Goal: Task Accomplishment & Management: Use online tool/utility

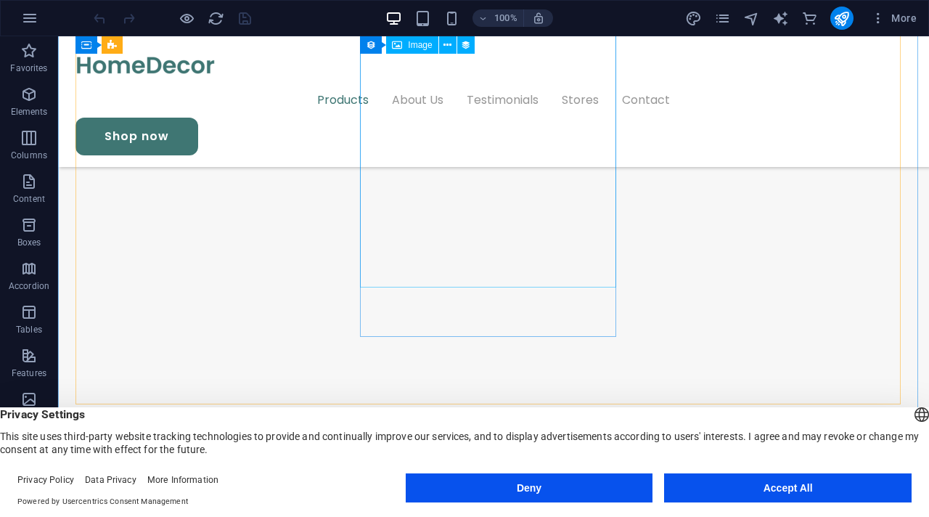
scroll to position [1598, 0]
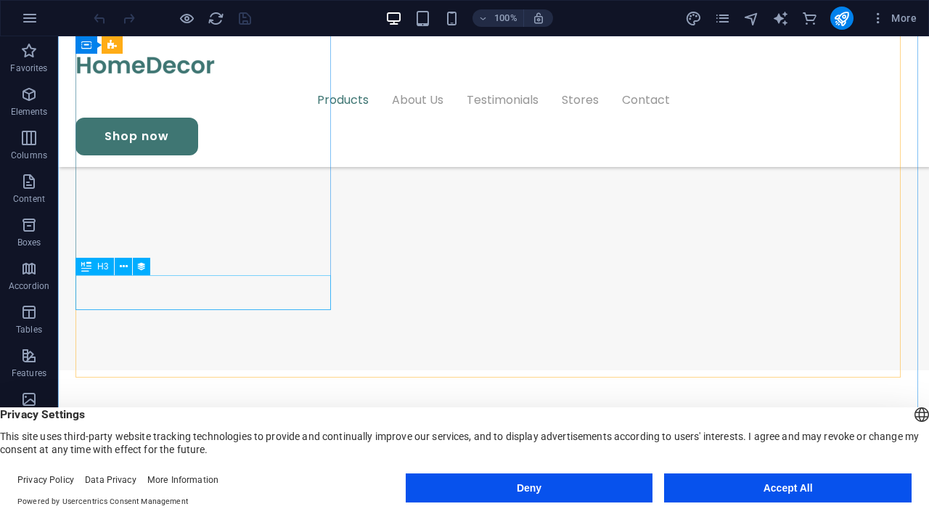
click at [218, 292] on div "Drag here to replace the existing content. Press “Ctrl” if you want to create a…" at bounding box center [493, 264] width 871 height 457
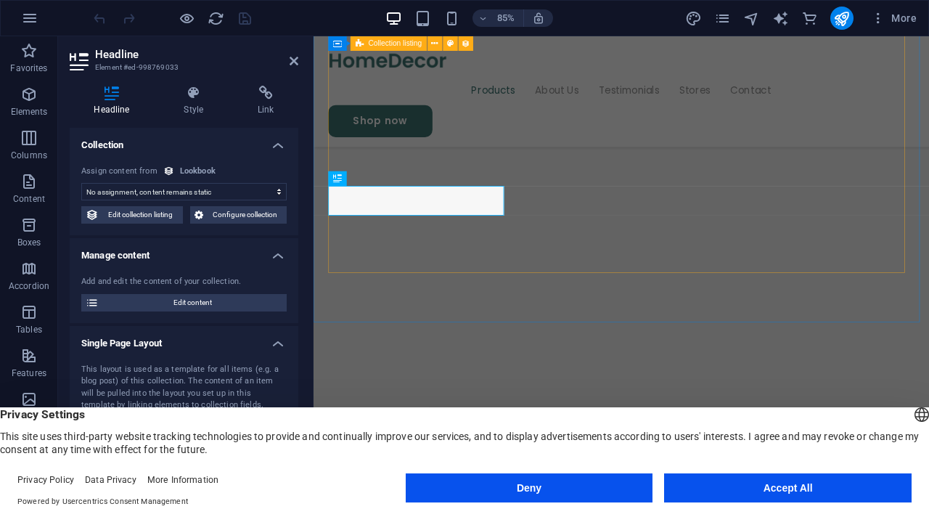
scroll to position [1712, 0]
select select "name"
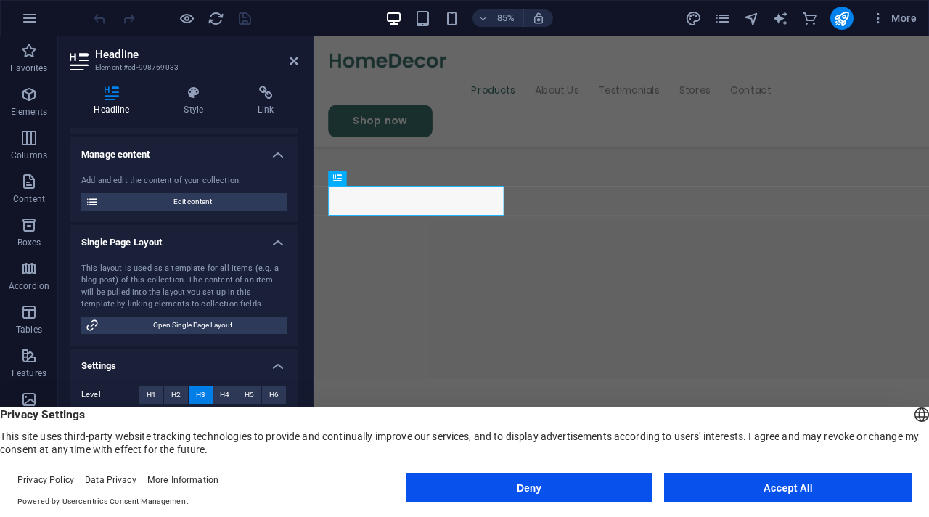
scroll to position [0, 0]
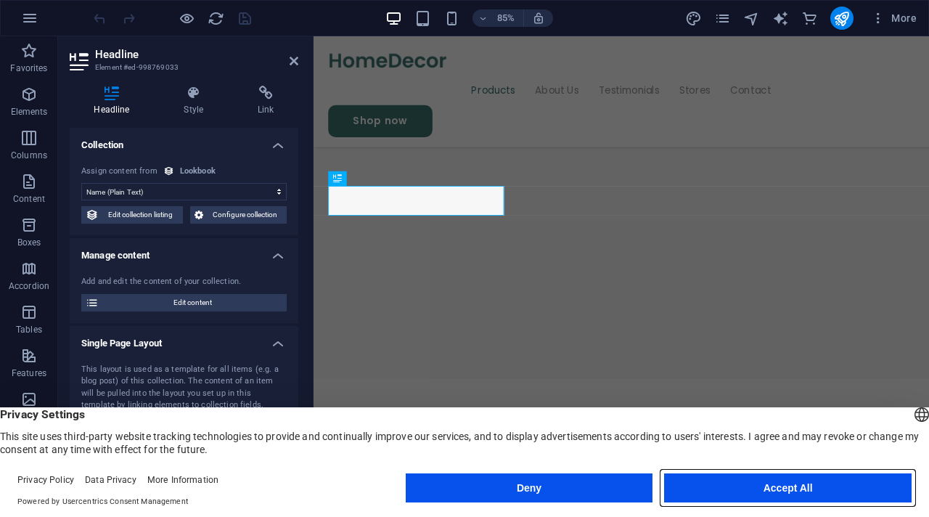
click at [812, 486] on button "Accept All" at bounding box center [787, 487] width 247 height 29
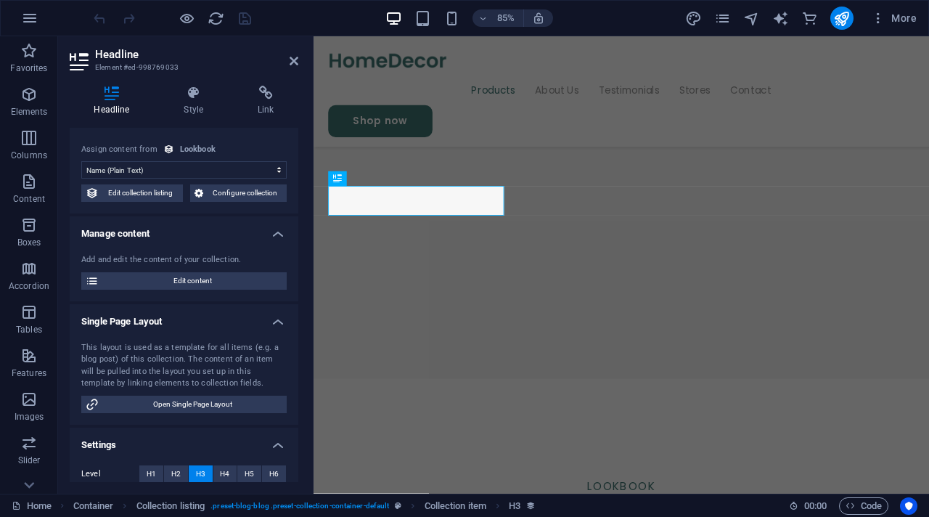
scroll to position [30, 0]
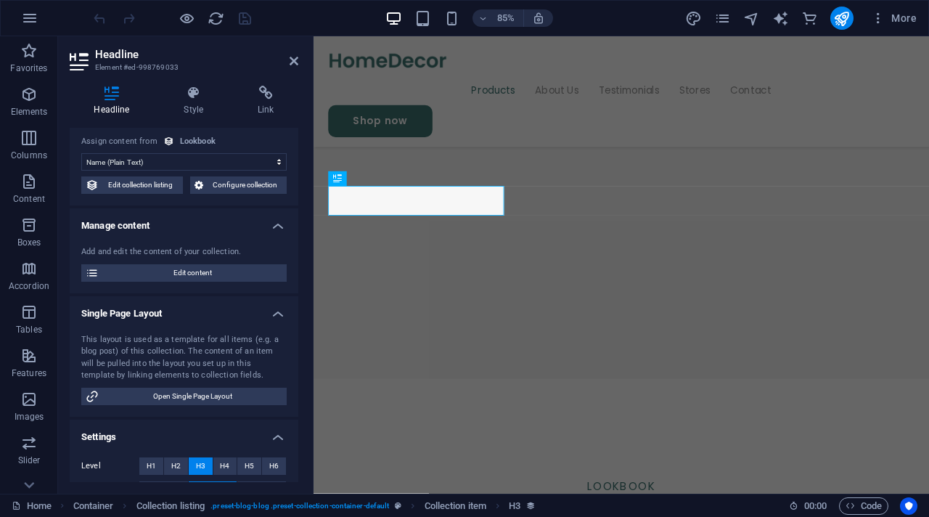
click at [199, 282] on div "Add and edit the content of your collection. Edit content" at bounding box center [184, 263] width 229 height 59
click at [204, 273] on span "Edit content" at bounding box center [192, 272] width 179 height 17
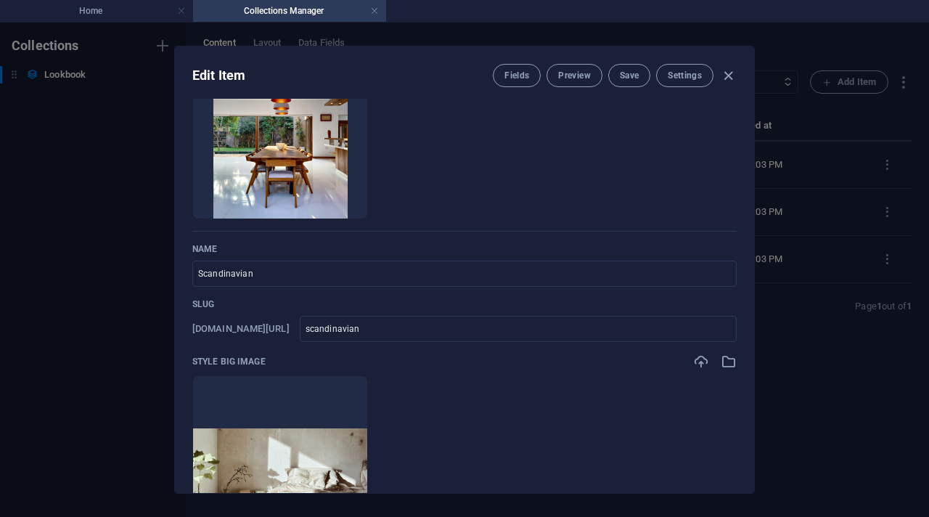
scroll to position [0, 0]
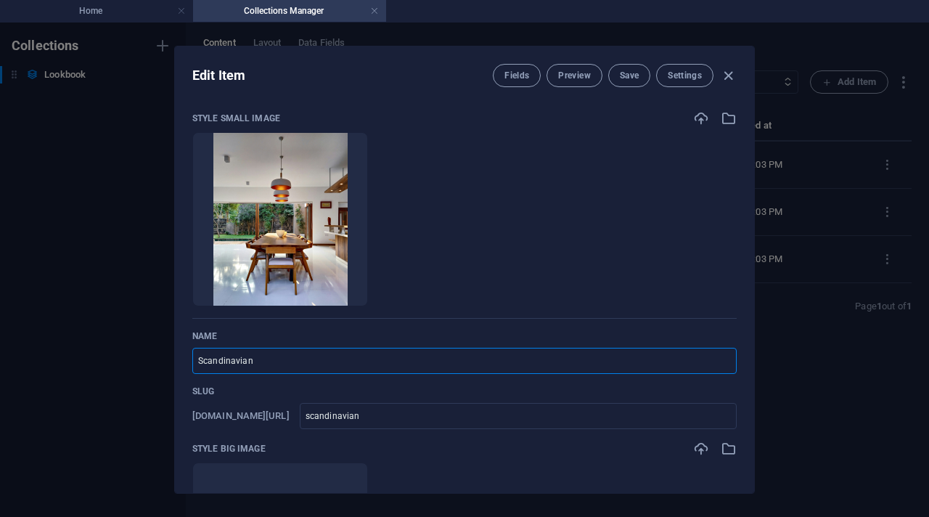
click at [258, 361] on input "Scandinavian" at bounding box center [464, 361] width 544 height 26
type input "B"
type input "b"
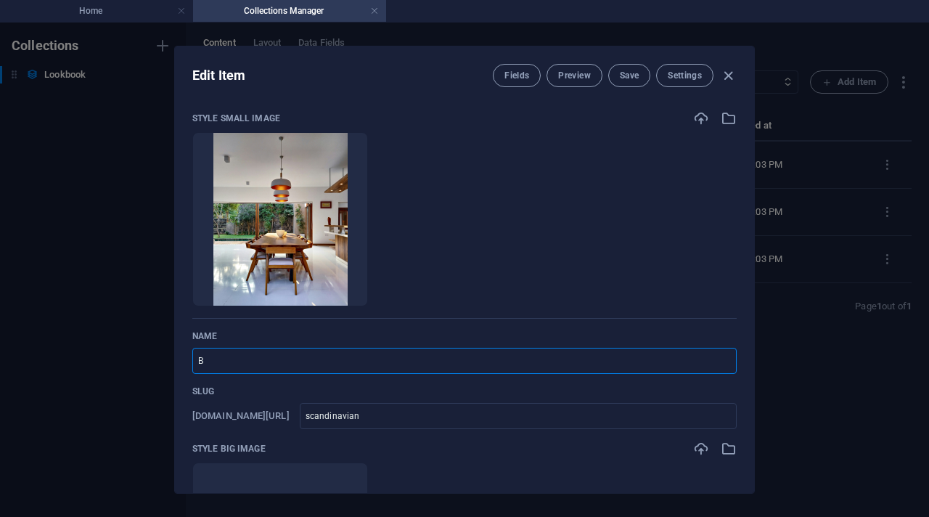
type input "b"
type input "Ba"
type input "ba"
type input "Baj"
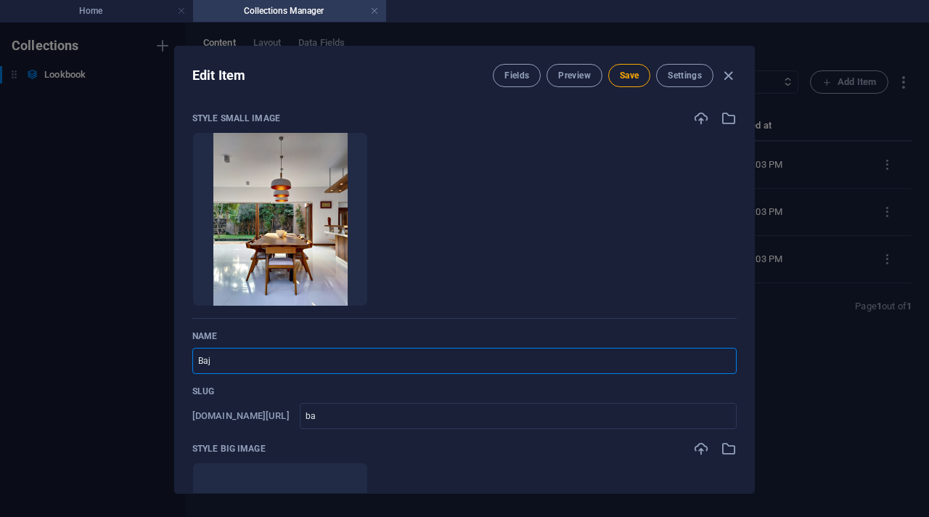
type input "baj"
type input "Baju"
type input "baju"
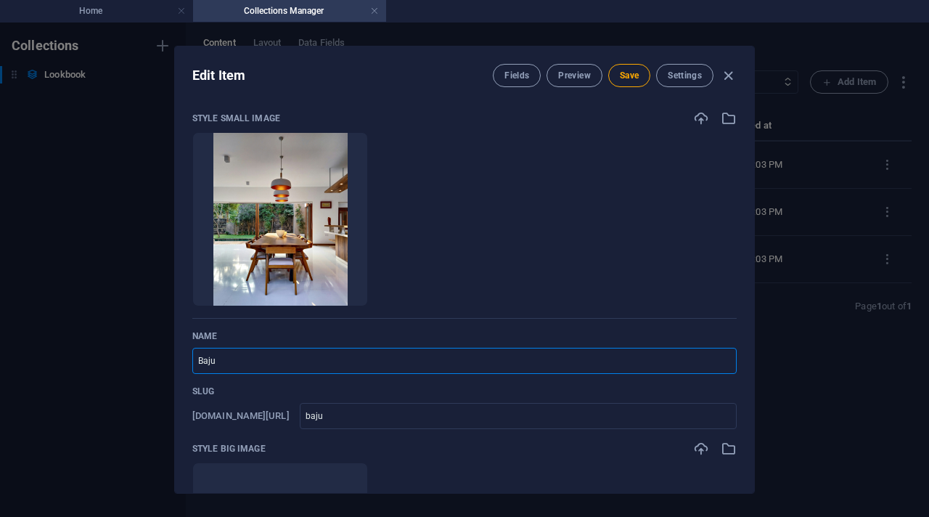
type input "Baju D"
type input "baju-d"
type input "Baju Di"
type input "baju-di"
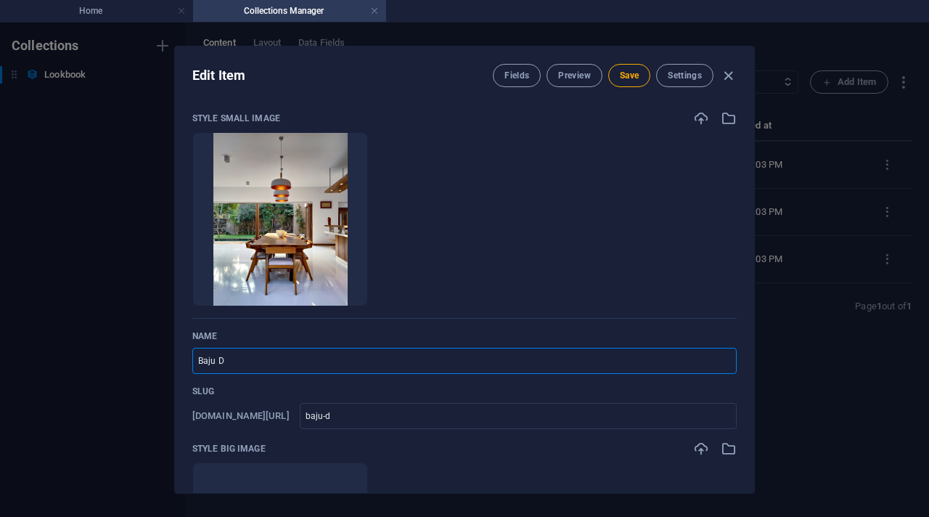
type input "baju-di"
type input "Baju Dis"
type input "baju-dis"
type input "Baju Disr"
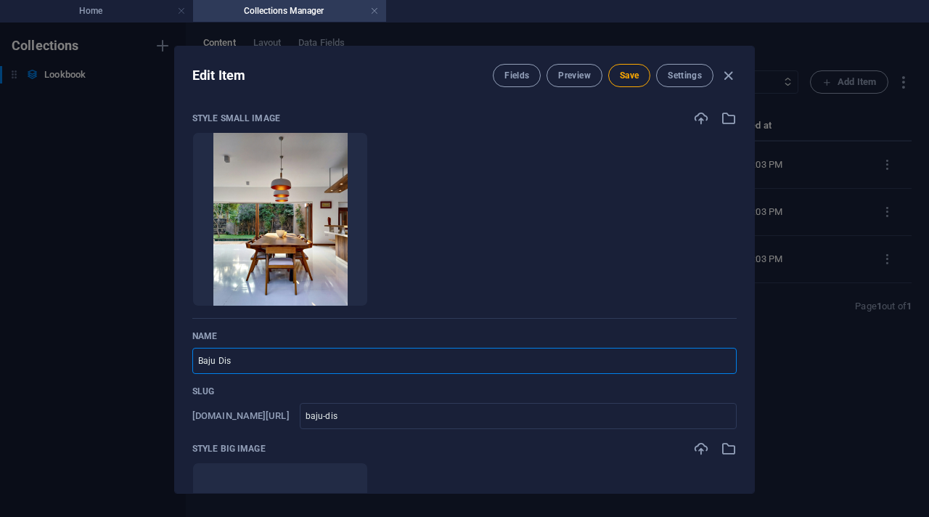
type input "baju-disr"
type input "Baju Disro"
type input "baju-disro"
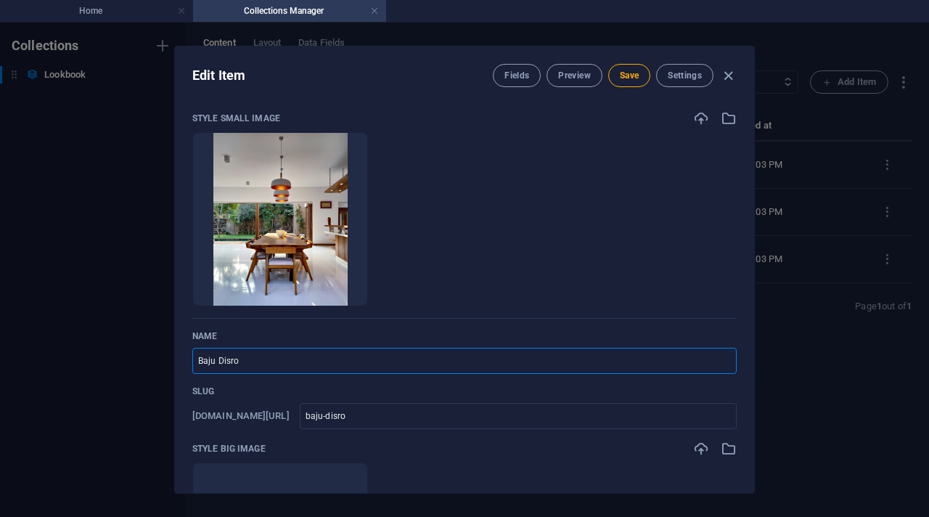
type input "Baju Disr"
type input "baju-disr"
type input "Baju Dis"
type input "baju-dis"
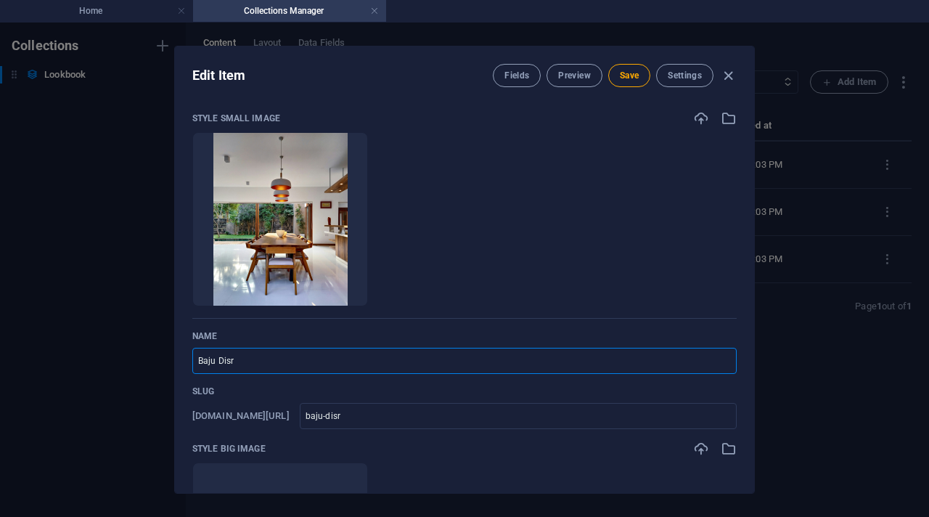
type input "baju-dis"
type input "Baju Dist"
type input "baju-dist"
type input "Baju Distr"
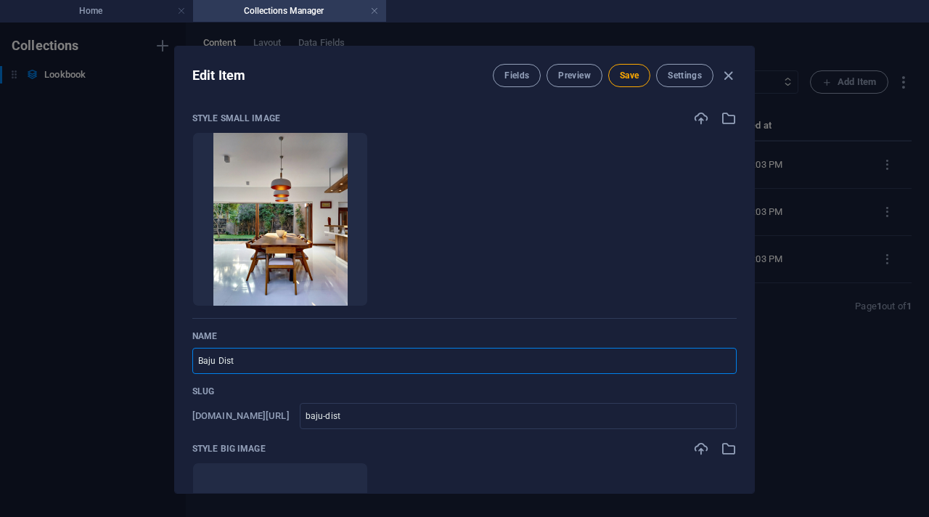
type input "baju-distr"
type input "Baju Distro"
type input "baju-distro"
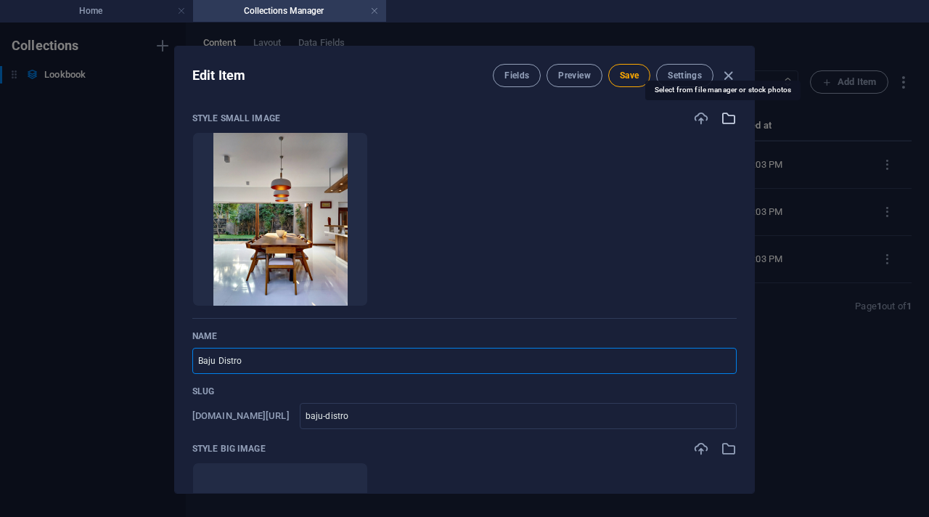
type input "Baju Distro"
click at [721, 117] on icon "button" at bounding box center [729, 118] width 16 height 16
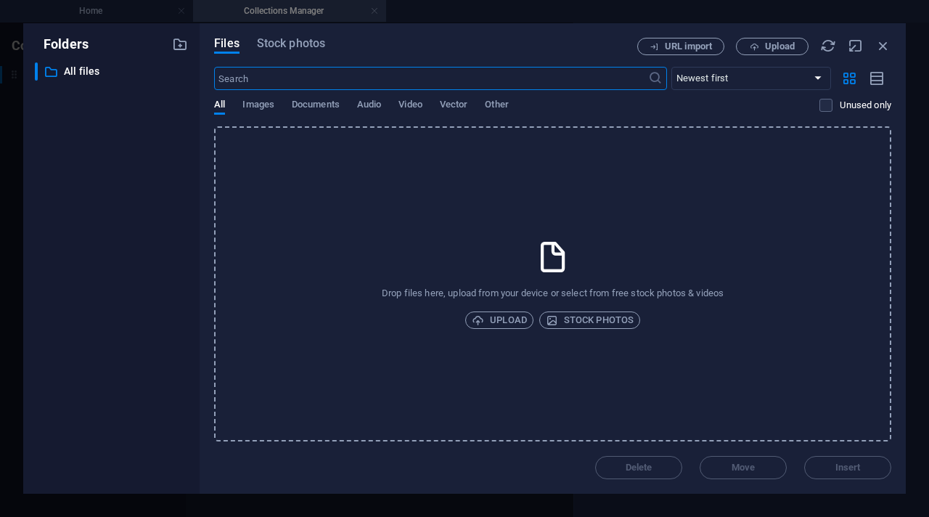
click at [544, 266] on icon at bounding box center [553, 257] width 36 height 36
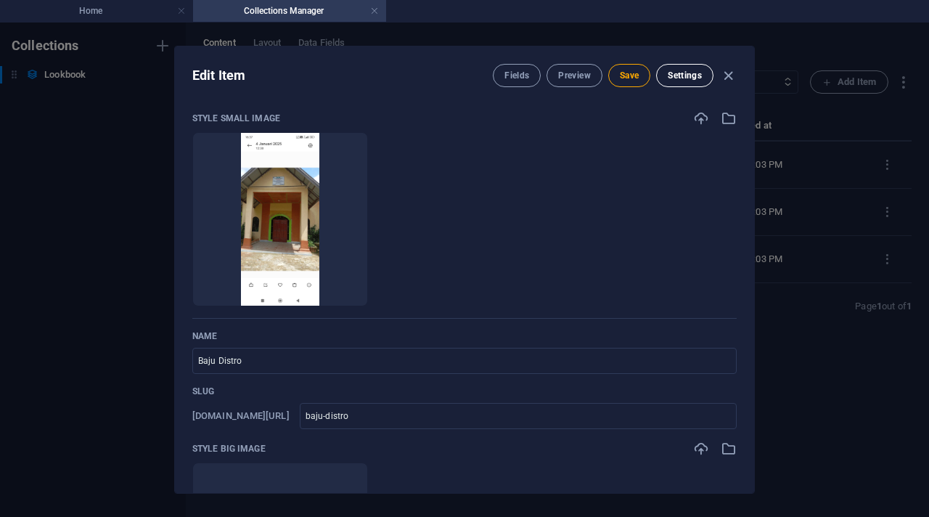
click at [671, 67] on button "Settings" at bounding box center [684, 75] width 57 height 23
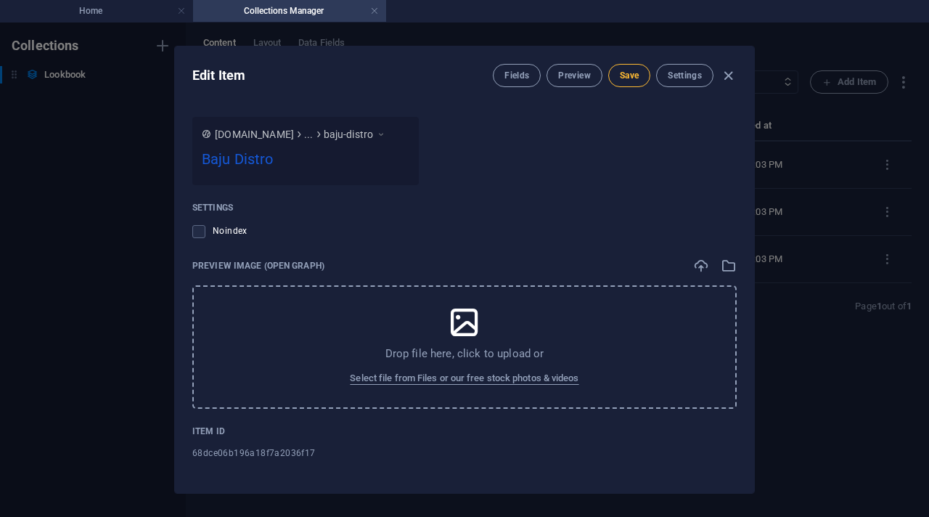
click at [631, 71] on span "Save" at bounding box center [629, 76] width 19 height 12
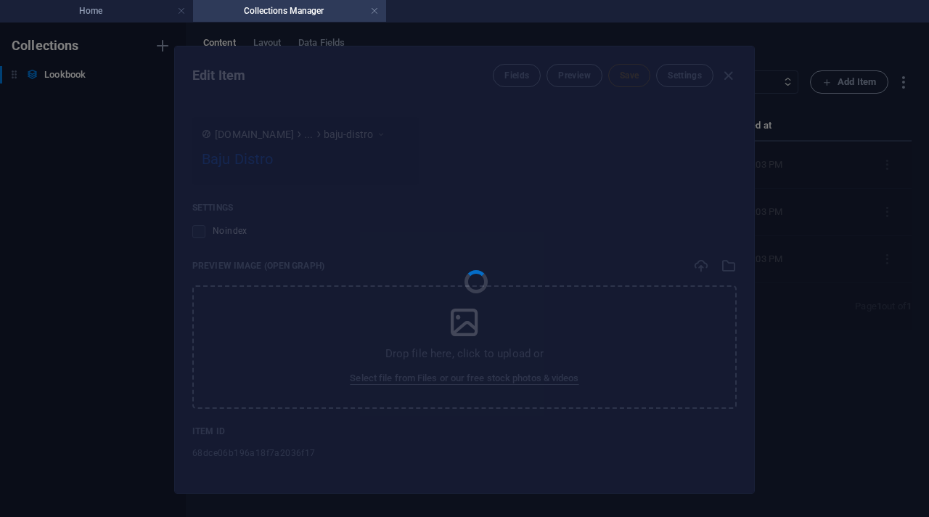
type input "baju-distro"
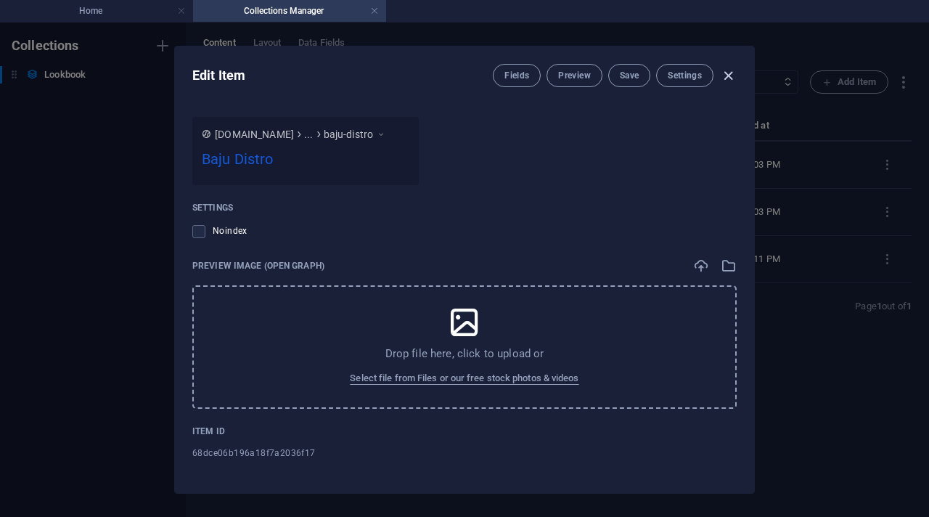
click at [721, 77] on icon "button" at bounding box center [728, 75] width 17 height 17
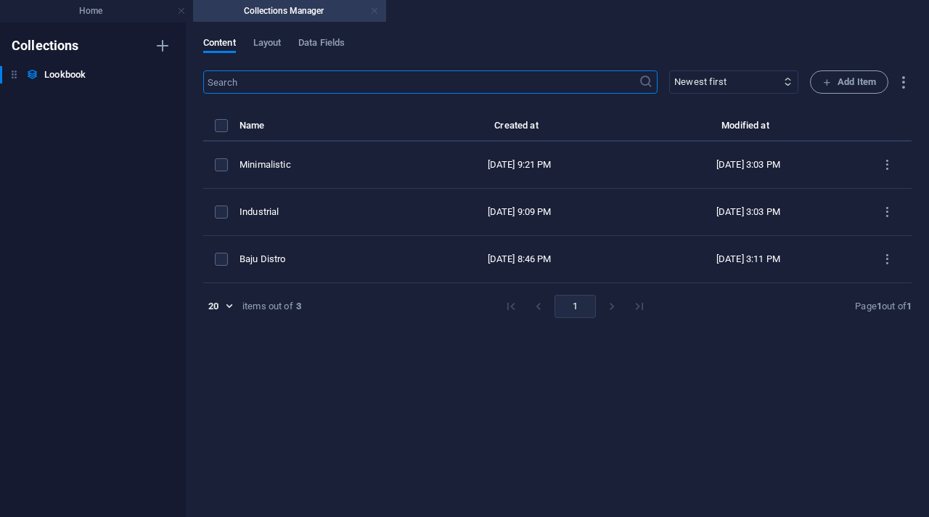
click at [377, 10] on link at bounding box center [374, 11] width 9 height 14
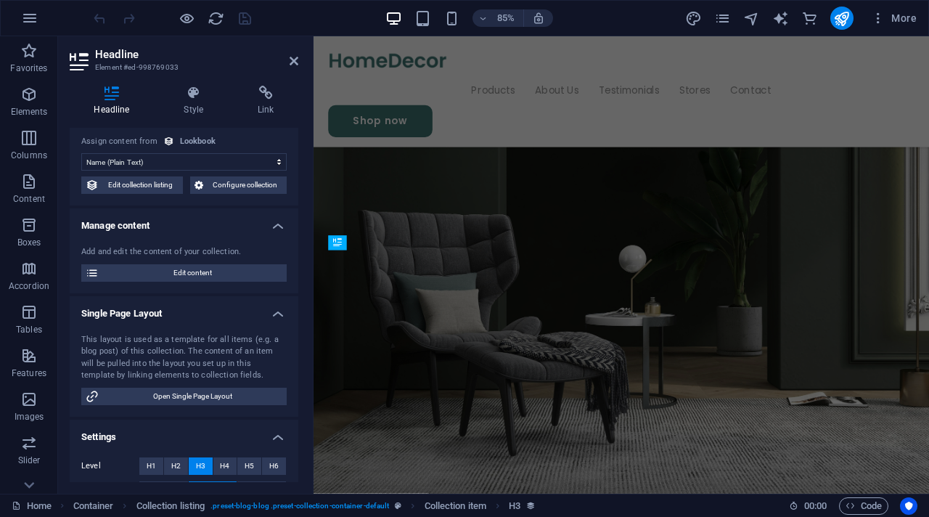
scroll to position [1764, 0]
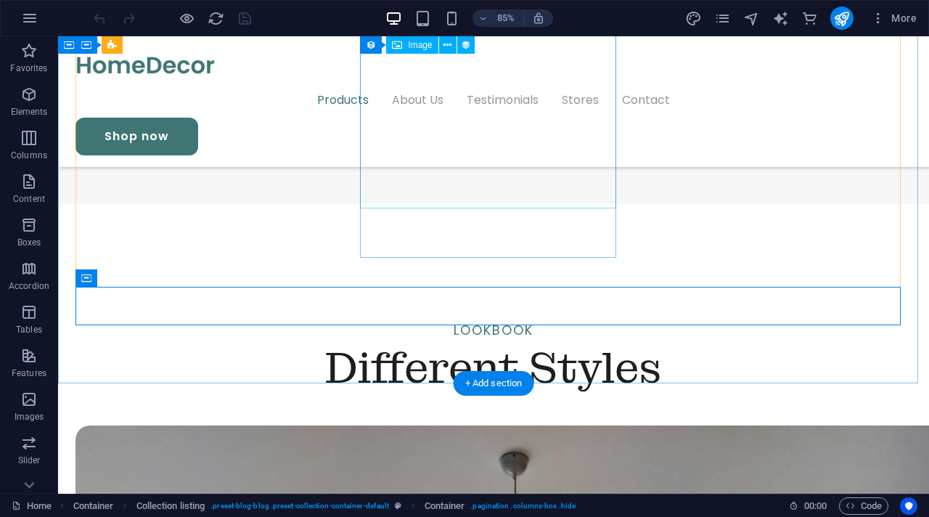
scroll to position [1650, 0]
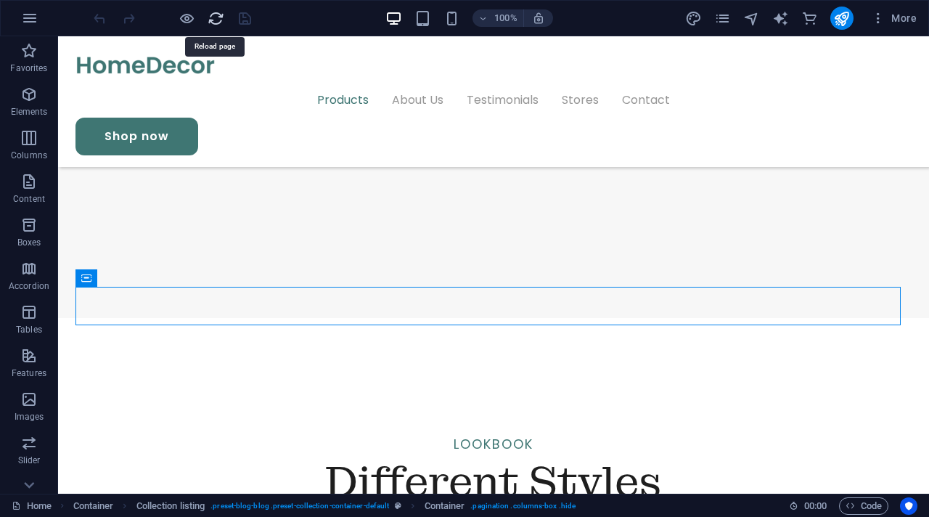
click at [218, 15] on icon "reload" at bounding box center [216, 18] width 17 height 17
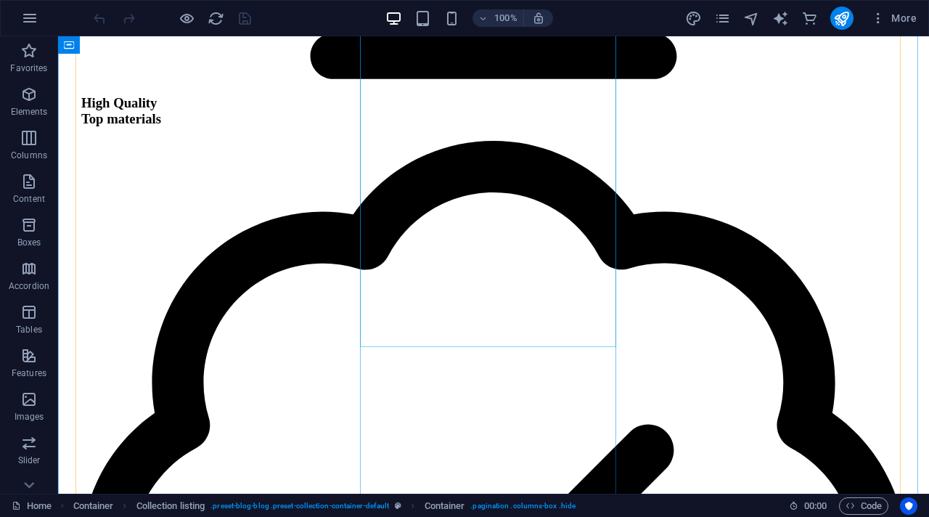
scroll to position [1665, 0]
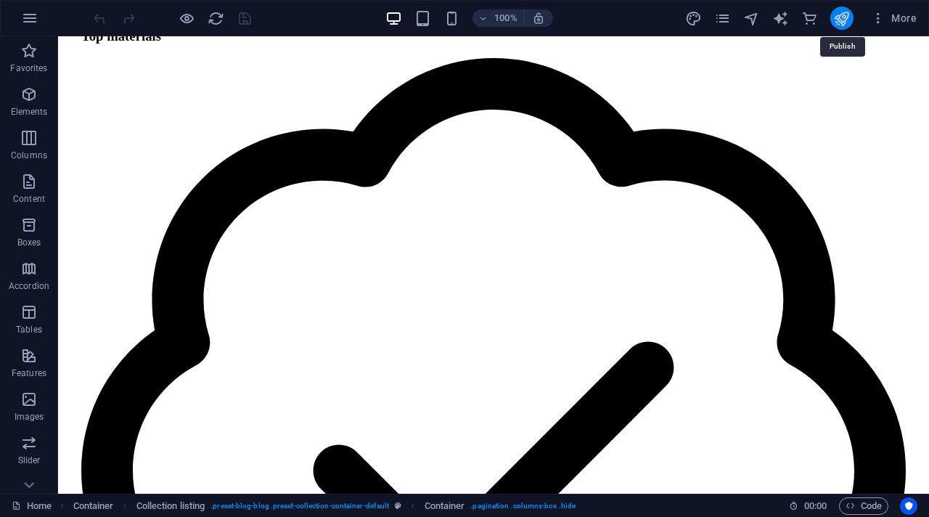
click at [841, 20] on icon "publish" at bounding box center [841, 18] width 17 height 17
